Goal: Task Accomplishment & Management: Complete application form

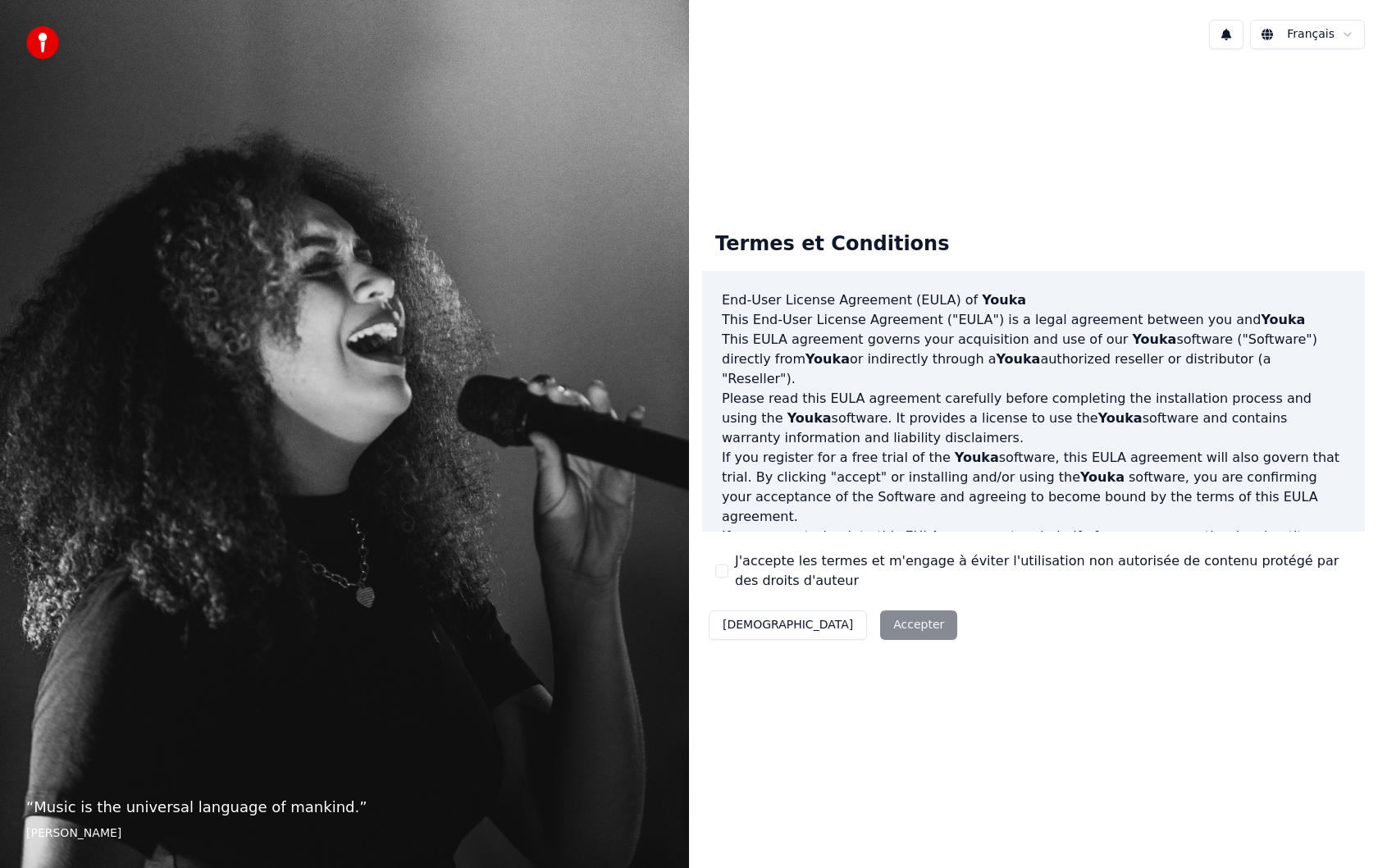
click at [811, 620] on div "Décliner Accepter" at bounding box center [833, 625] width 261 height 43
click at [813, 633] on div "Décliner Accepter" at bounding box center [833, 625] width 261 height 43
click at [723, 566] on button "J'accepte les termes et m'engage à éviter l'utilisation non autorisée de conten…" at bounding box center [722, 571] width 13 height 13
click at [880, 626] on button "Accepter" at bounding box center [918, 625] width 77 height 30
